Goal: Find specific page/section: Find specific page/section

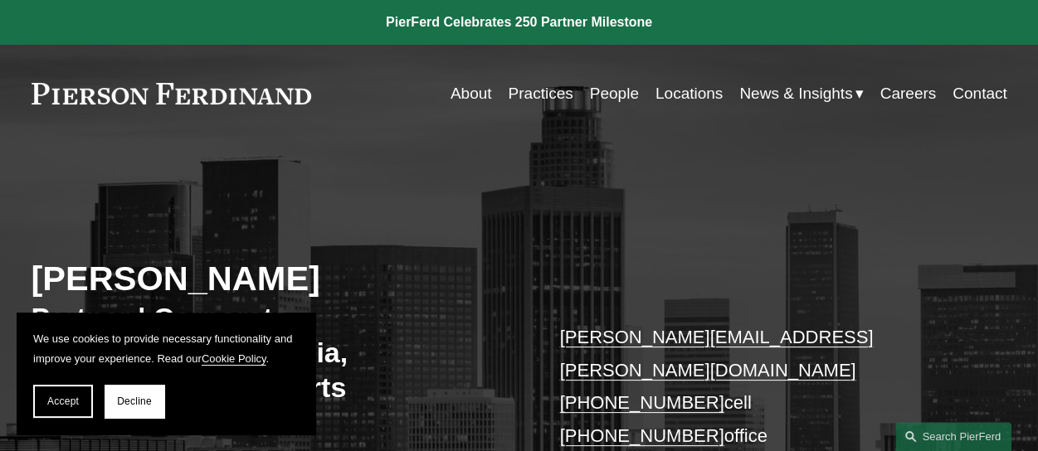
click at [609, 94] on link "People" at bounding box center [614, 94] width 49 height 32
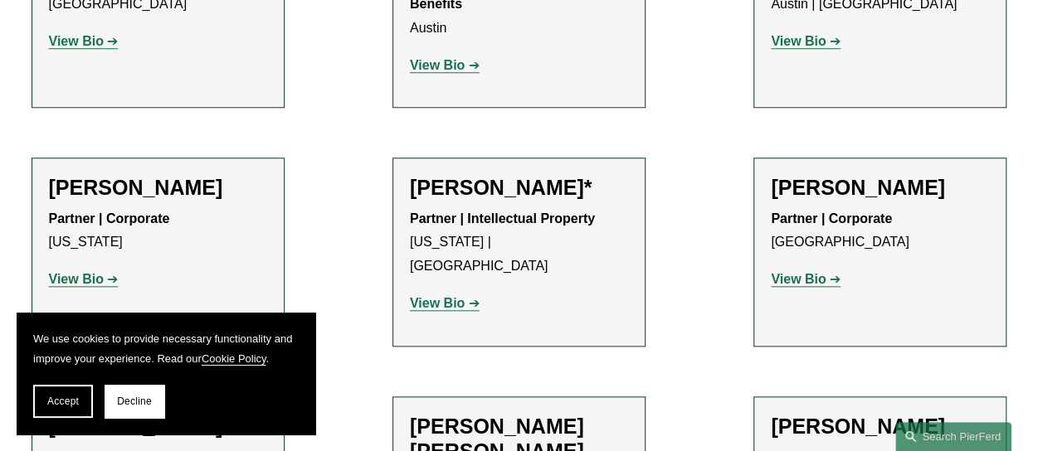
scroll to position [415, 0]
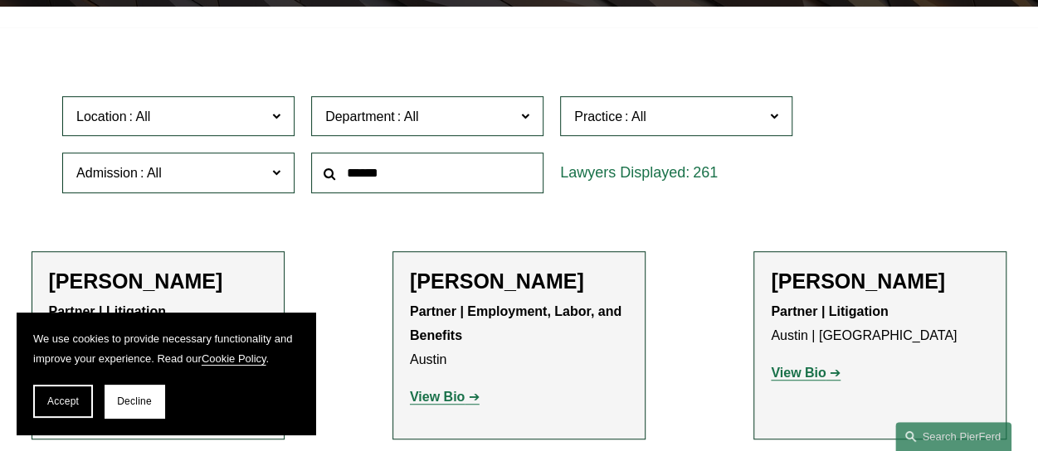
click at [623, 121] on span at bounding box center [635, 117] width 27 height 14
click at [0, 0] on link "Entertainment" at bounding box center [0, 0] width 0 height 0
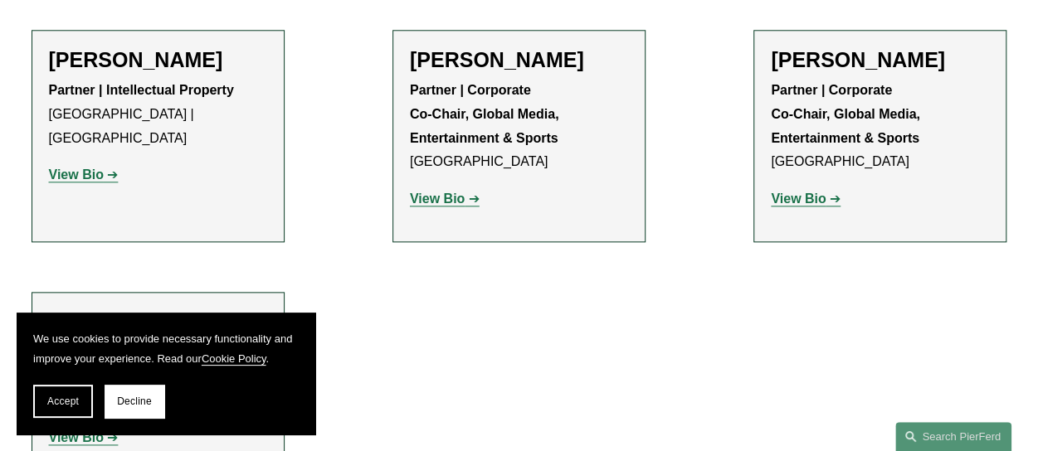
scroll to position [830, 0]
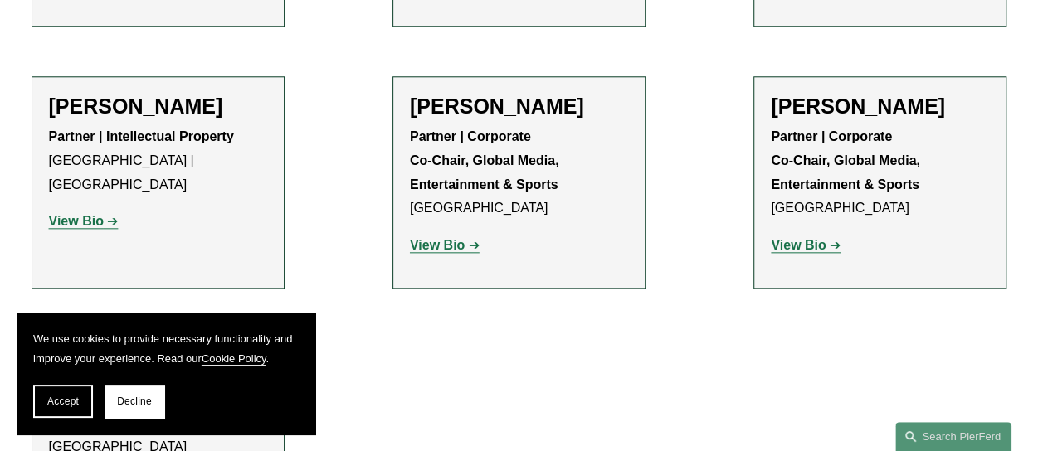
click at [805, 238] on strong "View Bio" at bounding box center [798, 245] width 55 height 14
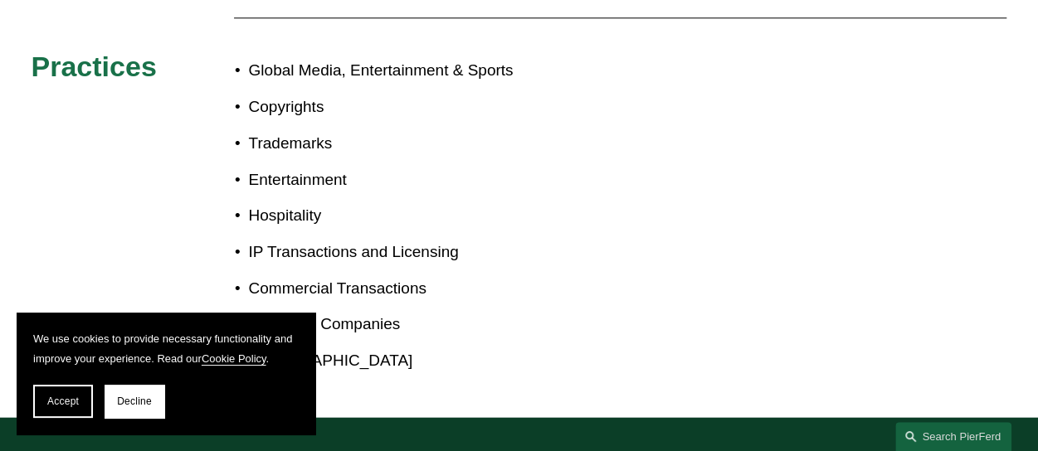
scroll to position [995, 0]
